Goal: Check status: Check status

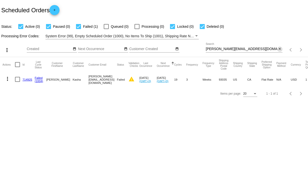
click at [281, 49] on mat-icon "close" at bounding box center [280, 49] width 4 height 4
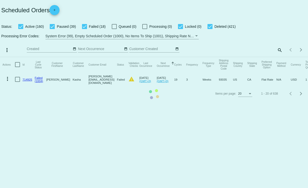
click at [279, 57] on mat-table "Actions Id Last Cycle Status Customer FirstName Customer LastName Customer Emai…" at bounding box center [154, 72] width 308 height 30
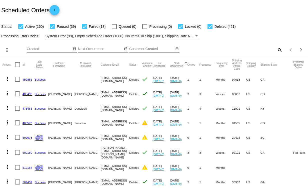
click at [277, 50] on mat-icon "search" at bounding box center [280, 50] width 6 height 8
click at [250, 50] on input "Search" at bounding box center [244, 49] width 77 height 4
paste input "686498"
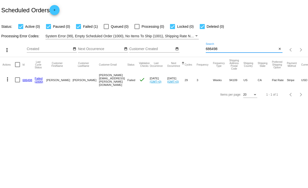
type input "686498"
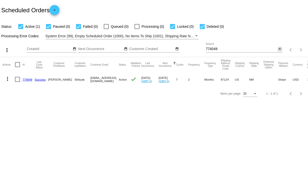
click at [280, 49] on mat-icon "close" at bounding box center [280, 49] width 4 height 4
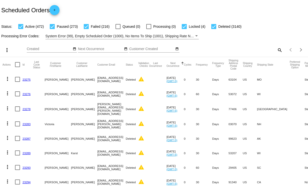
click at [277, 49] on mat-icon "search" at bounding box center [280, 50] width 6 height 8
click at [233, 45] on div "Search" at bounding box center [244, 48] width 77 height 10
paste input "ksuewiemers@yahoo.com"
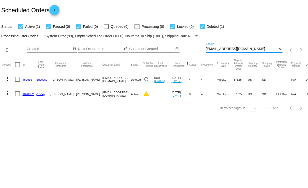
type input "ksuewiemers@yahoo.com"
drag, startPoint x: 253, startPoint y: 49, endPoint x: 198, endPoint y: 50, distance: 55.0
click at [198, 50] on div "more_vert Oct Jan Feb Mar Apr 1" at bounding box center [154, 48] width 308 height 18
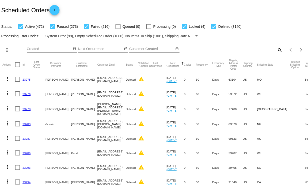
click at [278, 50] on mat-icon "search" at bounding box center [280, 50] width 6 height 8
click at [230, 48] on input "Search" at bounding box center [244, 49] width 77 height 4
paste input "1020852"
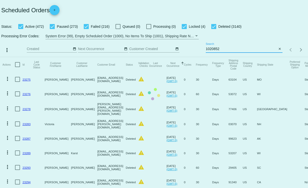
type input "1020852"
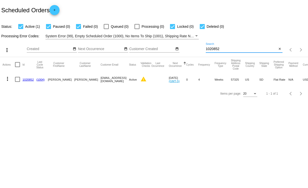
drag, startPoint x: 29, startPoint y: 80, endPoint x: 32, endPoint y: 79, distance: 3.2
click at [29, 80] on link "1020852" at bounding box center [28, 79] width 11 height 3
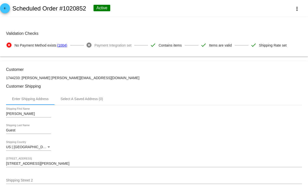
scroll to position [25, 0]
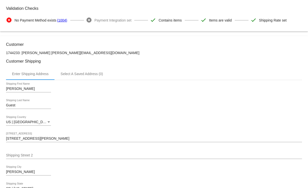
drag, startPoint x: 93, startPoint y: 54, endPoint x: 46, endPoint y: 53, distance: 47.3
click at [46, 53] on p "1744233: Karen Wiemers ksuewiemers@yahoo.com" at bounding box center [154, 53] width 296 height 4
copy p "ksuewiemers@yahoo.com"
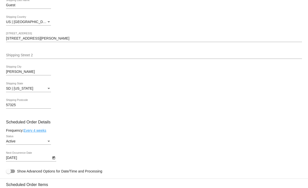
scroll to position [0, 0]
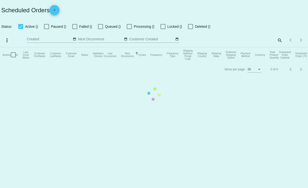
checkbox input "true"
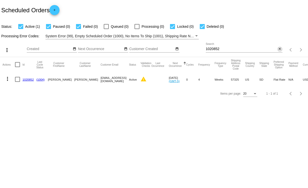
click at [279, 50] on mat-icon "close" at bounding box center [280, 49] width 4 height 4
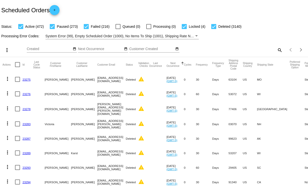
click at [277, 50] on mat-icon "search" at bounding box center [280, 50] width 6 height 8
click at [214, 49] on input "Search" at bounding box center [244, 49] width 77 height 4
paste input "1031173"
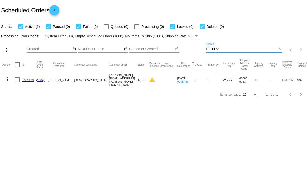
type input "1031173"
click at [29, 79] on link "1031173" at bounding box center [28, 79] width 11 height 3
